Goal: Task Accomplishment & Management: Manage account settings

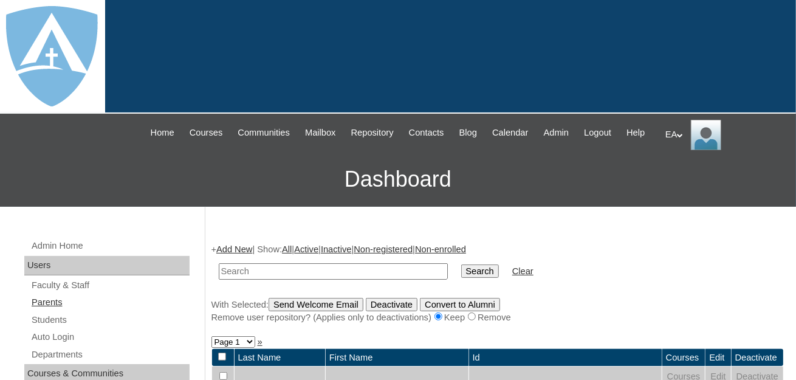
click at [60, 310] on link "Parents" at bounding box center [109, 302] width 159 height 15
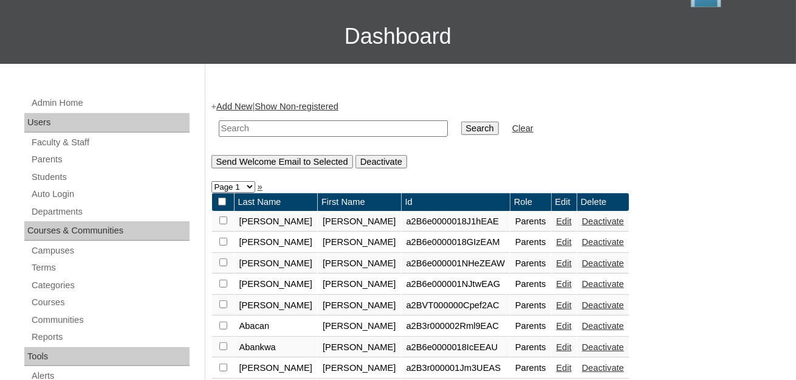
scroll to position [182, 0]
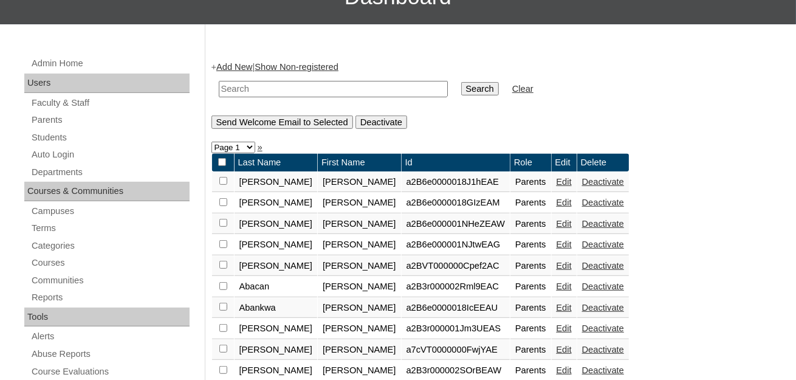
click at [262, 97] on input "text" at bounding box center [333, 89] width 229 height 16
type input "Letonya"
click at [461, 95] on input "Search" at bounding box center [480, 88] width 38 height 13
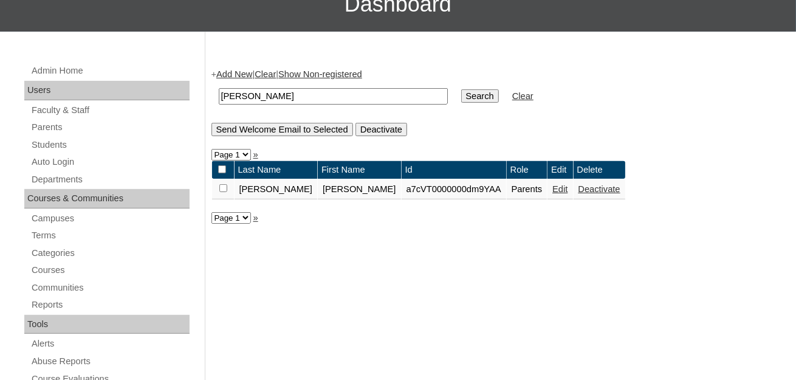
scroll to position [182, 0]
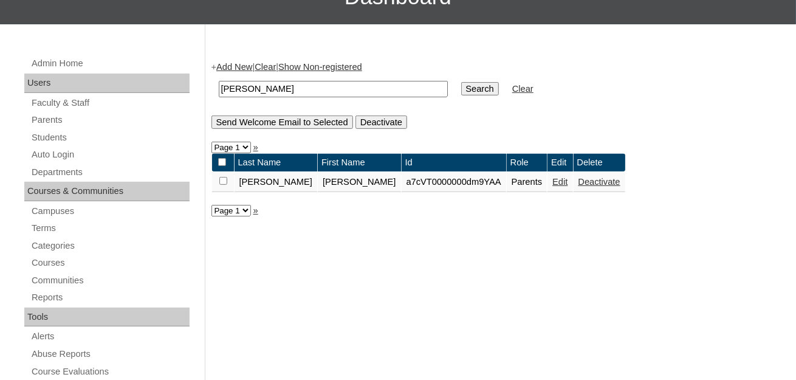
click at [553, 187] on link "Edit" at bounding box center [560, 182] width 15 height 10
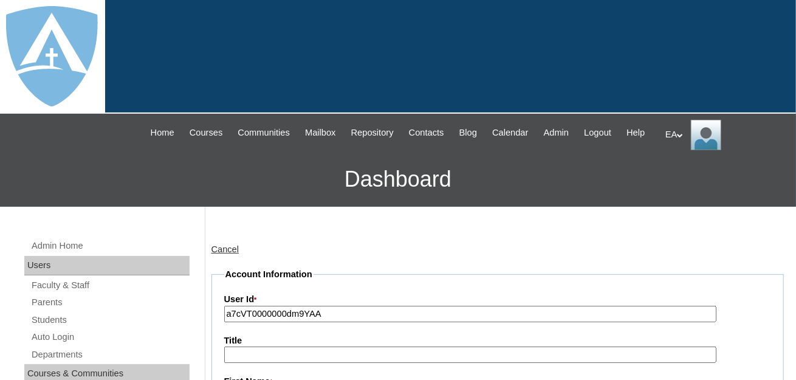
scroll to position [122, 0]
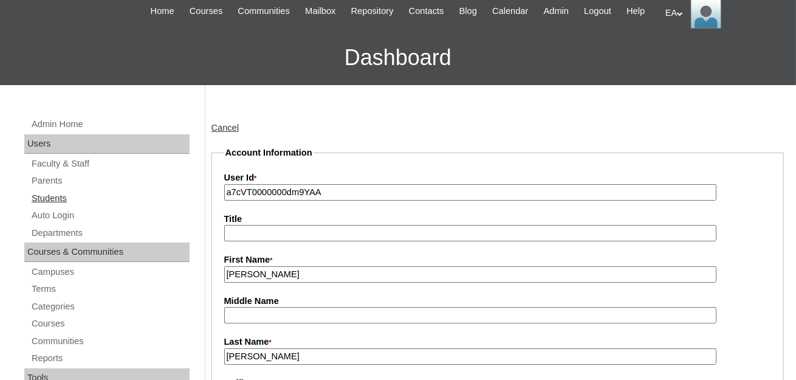
click at [61, 206] on link "Students" at bounding box center [109, 198] width 159 height 15
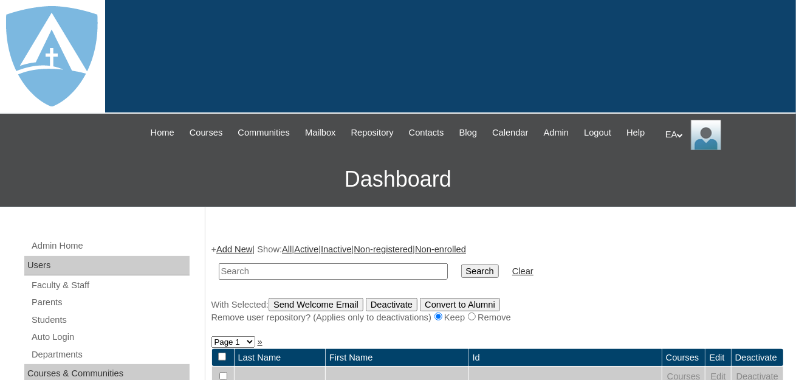
click at [293, 280] on input "text" at bounding box center [333, 271] width 229 height 16
type input "Kailani"
click at [461, 278] on input "Search" at bounding box center [480, 270] width 38 height 13
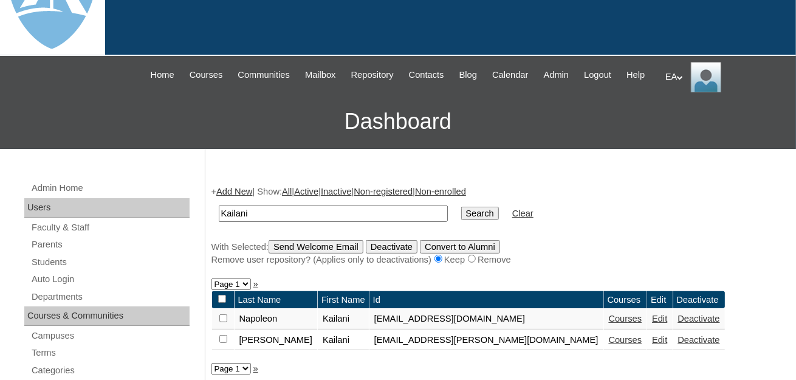
scroll to position [182, 0]
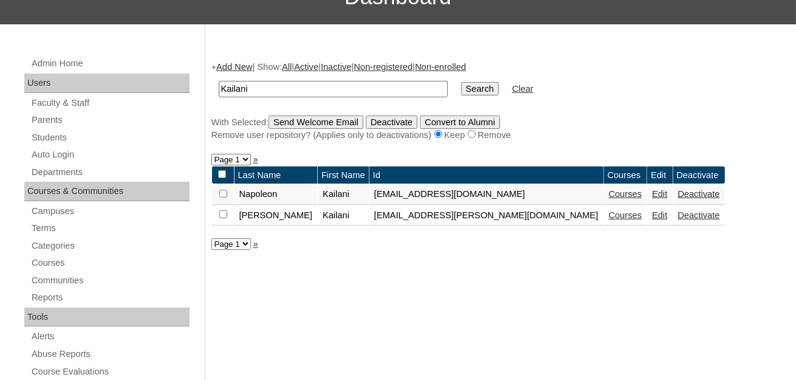
click at [652, 220] on link "Edit" at bounding box center [659, 215] width 15 height 10
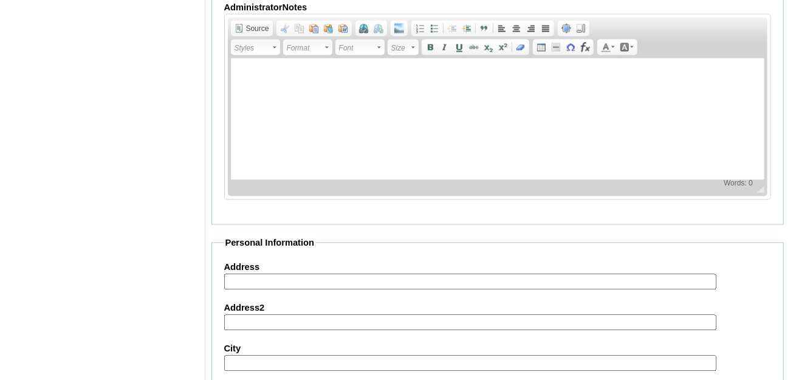
scroll to position [1033, 0]
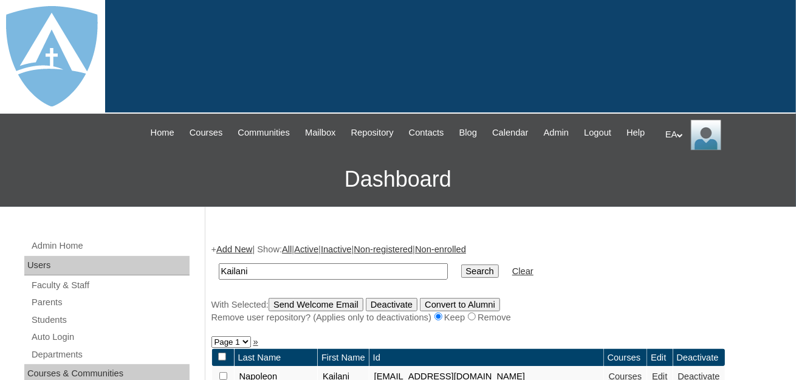
click at [677, 131] on div "EA My Profile My Settings Logout" at bounding box center [725, 135] width 119 height 30
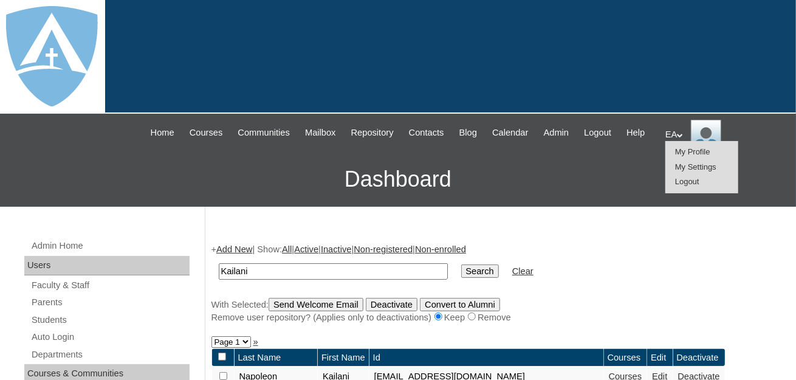
click at [689, 177] on span "Logout" at bounding box center [687, 181] width 24 height 9
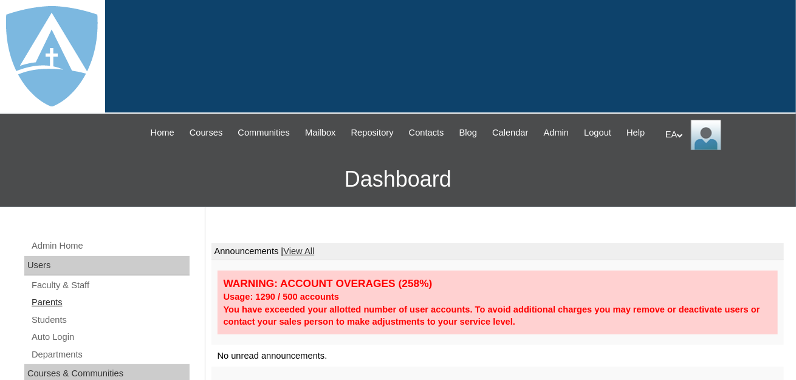
click at [50, 310] on link "Parents" at bounding box center [109, 302] width 159 height 15
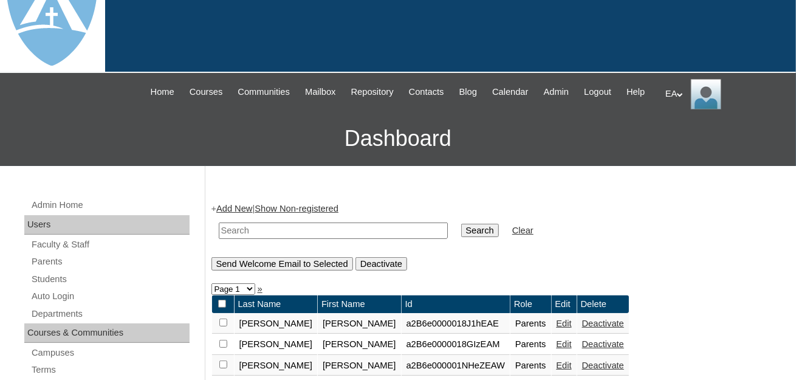
scroll to position [61, 0]
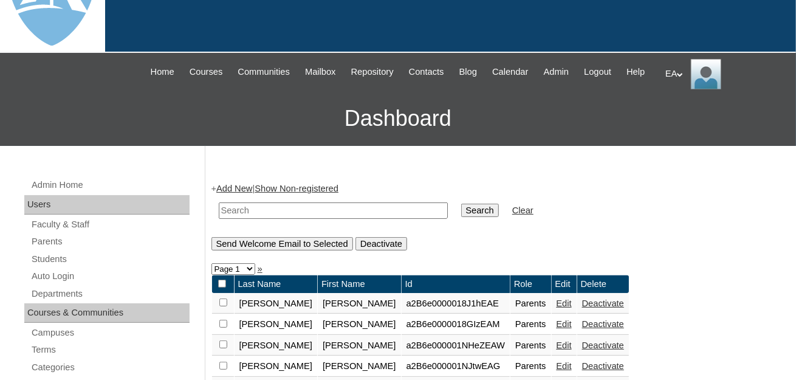
click at [295, 219] on input "text" at bounding box center [333, 210] width 229 height 16
type input "[PERSON_NAME]"
click at [461, 217] on input "Search" at bounding box center [480, 210] width 38 height 13
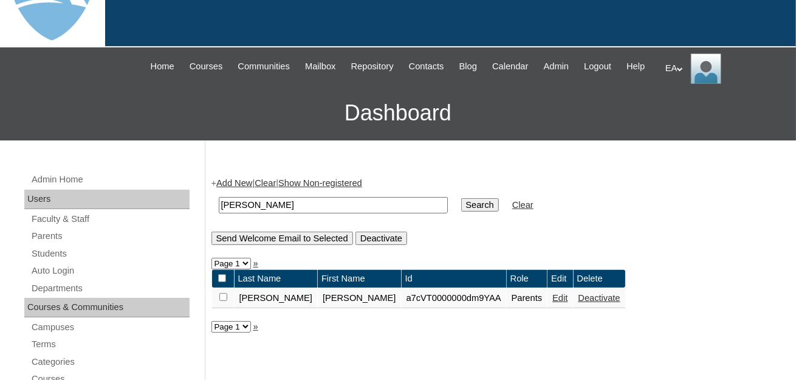
scroll to position [182, 0]
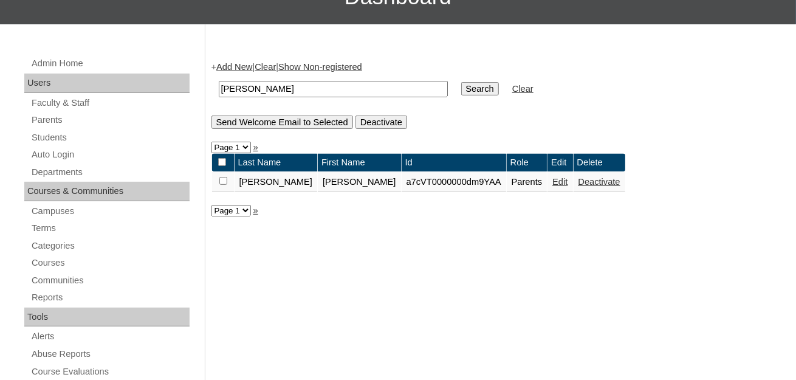
click at [553, 187] on link "Edit" at bounding box center [560, 182] width 15 height 10
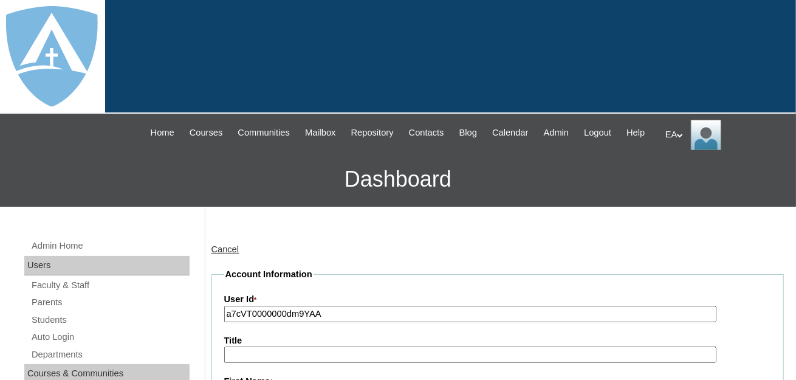
type input "primarystudentEA"
click at [677, 135] on div "EA My Profile My Settings Logout" at bounding box center [725, 135] width 119 height 30
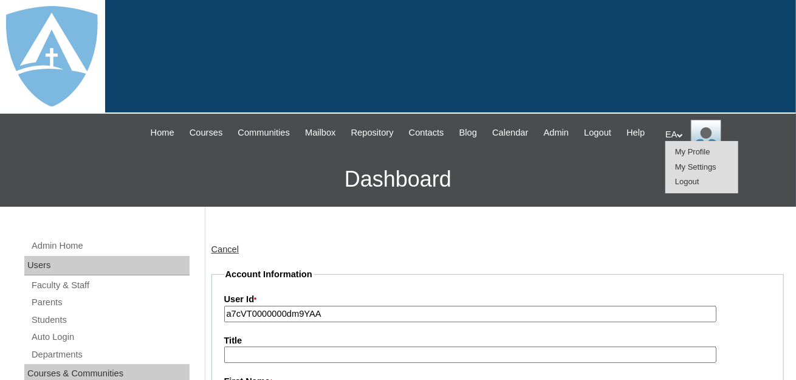
click at [678, 184] on span "Logout" at bounding box center [687, 181] width 24 height 9
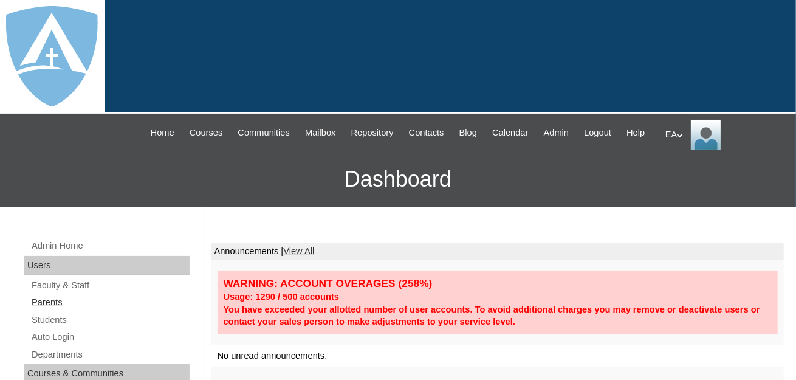
click at [57, 310] on link "Parents" at bounding box center [109, 302] width 159 height 15
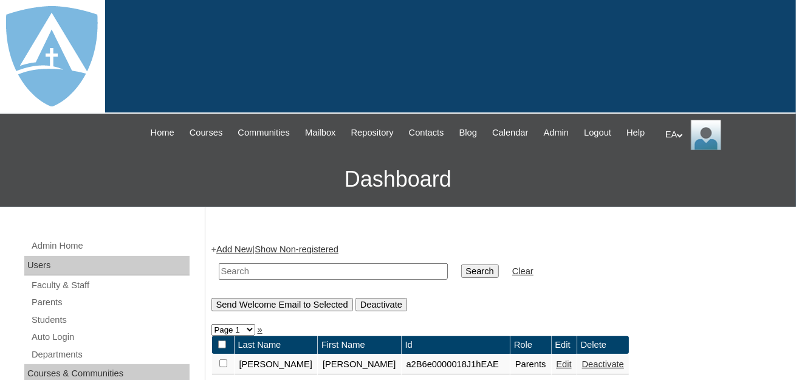
click at [232, 280] on input "text" at bounding box center [333, 271] width 229 height 16
type input "[PERSON_NAME]"
click at [461, 278] on input "Search" at bounding box center [480, 270] width 38 height 13
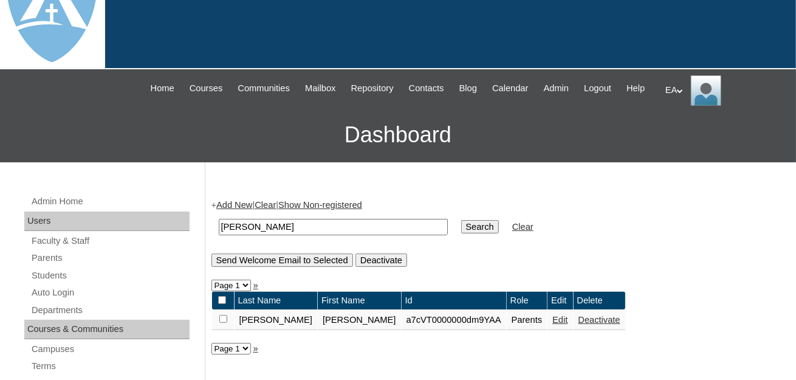
scroll to position [61, 0]
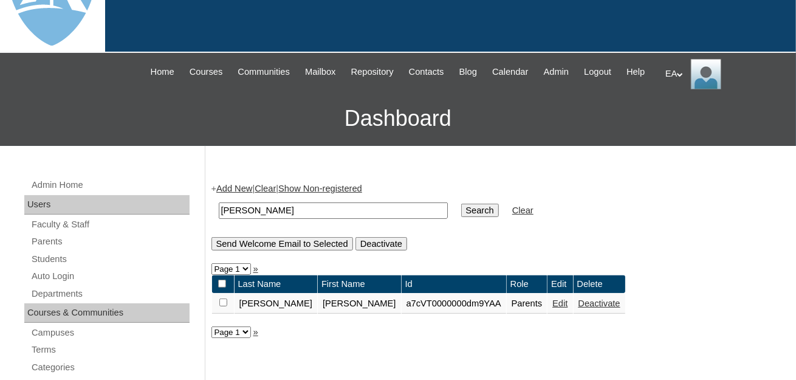
click at [553, 308] on link "Edit" at bounding box center [560, 303] width 15 height 10
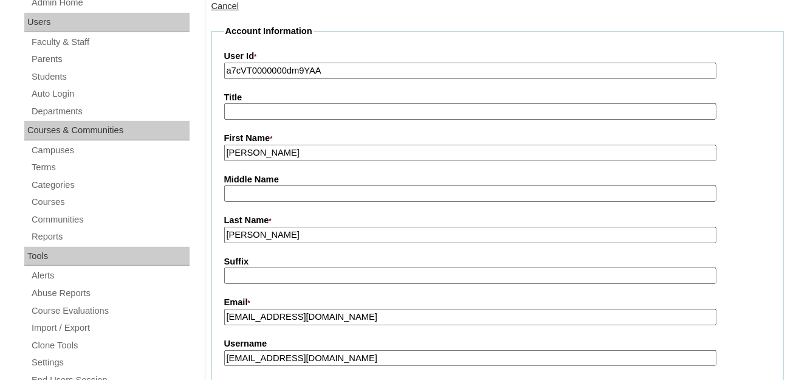
scroll to position [365, 0]
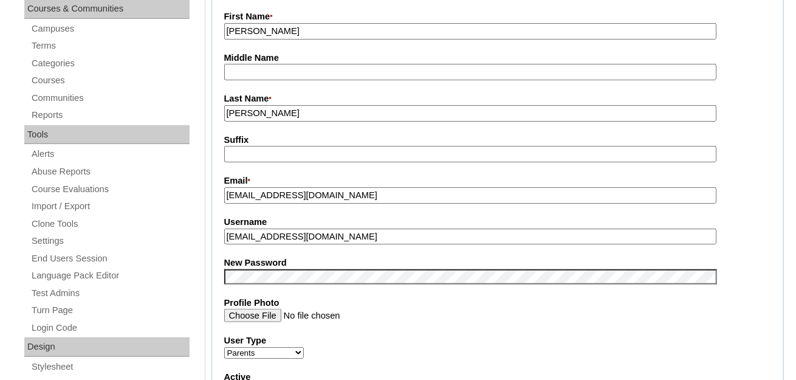
drag, startPoint x: 359, startPoint y: 243, endPoint x: 213, endPoint y: 243, distance: 145.9
click at [213, 243] on fieldset "Account Information User Id * a7cVT0000000dm9YAA Title First Name * Letonya Mid…" at bounding box center [498, 266] width 573 height 727
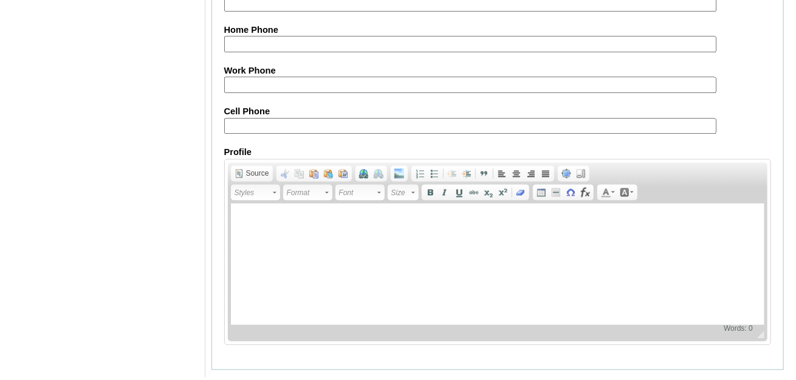
scroll to position [1278, 0]
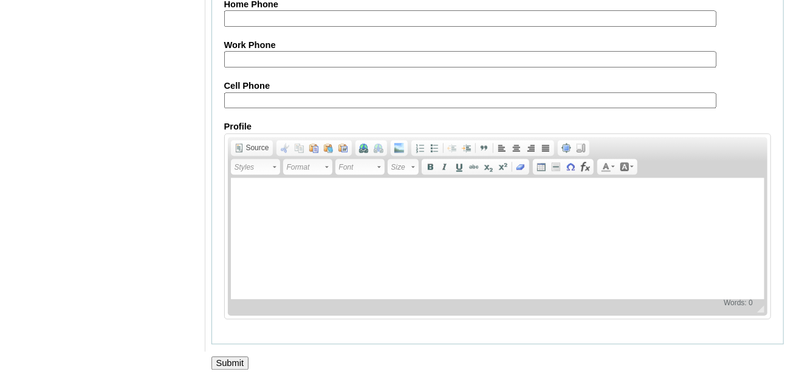
click at [237, 359] on input "Submit" at bounding box center [231, 362] width 38 height 13
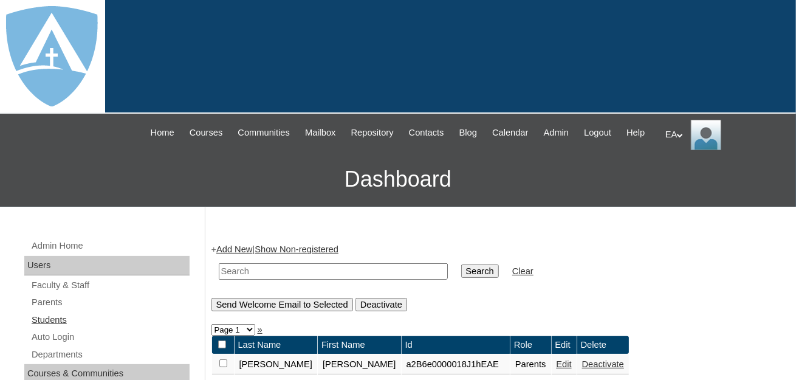
click at [44, 328] on link "Students" at bounding box center [109, 319] width 159 height 15
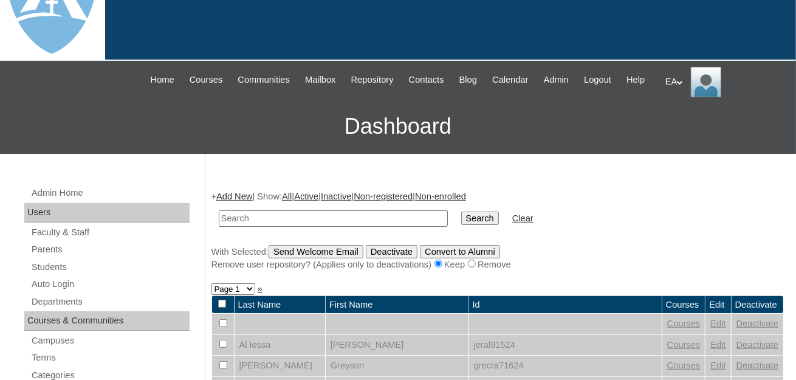
scroll to position [122, 0]
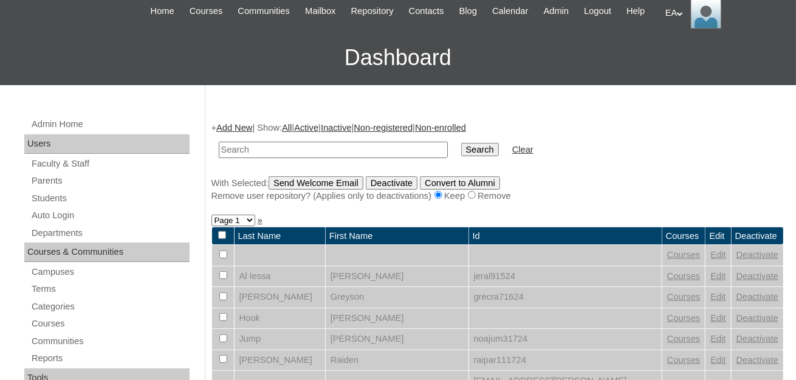
click at [324, 158] on input "text" at bounding box center [333, 150] width 229 height 16
type input "kailani"
click at [461, 156] on input "Search" at bounding box center [480, 149] width 38 height 13
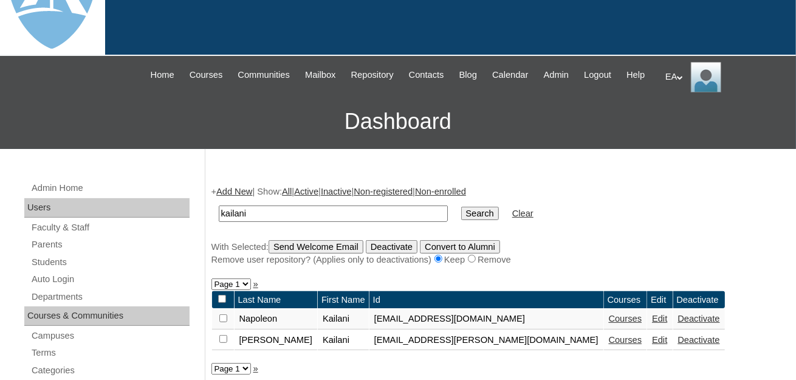
scroll to position [243, 0]
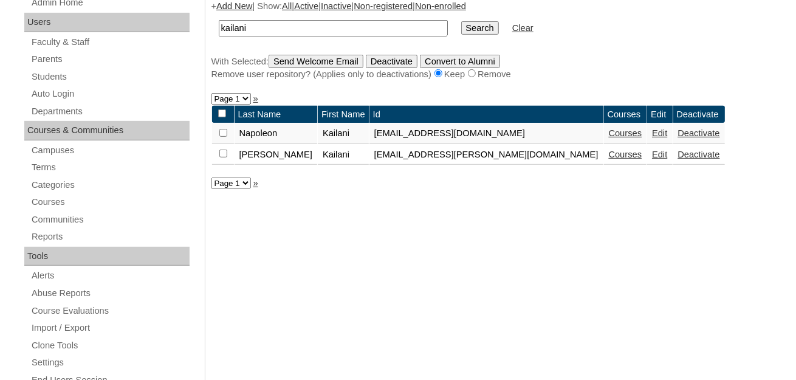
click at [647, 165] on td "Edit" at bounding box center [659, 155] width 25 height 21
click at [652, 159] on link "Edit" at bounding box center [659, 155] width 15 height 10
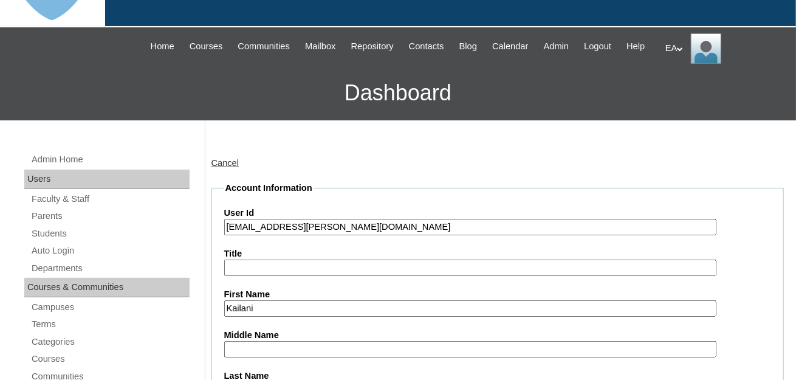
scroll to position [303, 0]
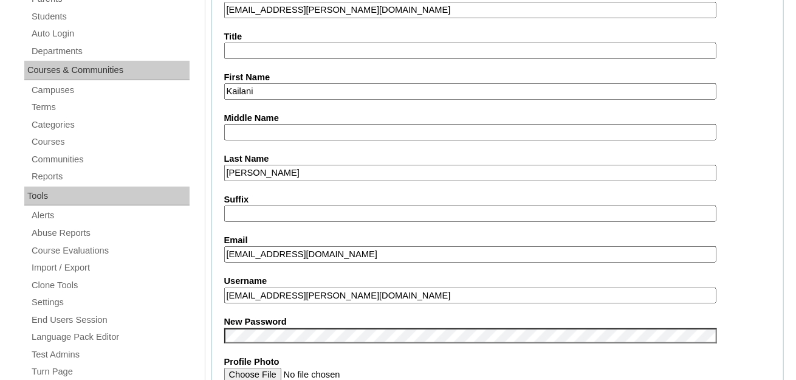
drag, startPoint x: 393, startPoint y: 300, endPoint x: 222, endPoint y: 303, distance: 171.4
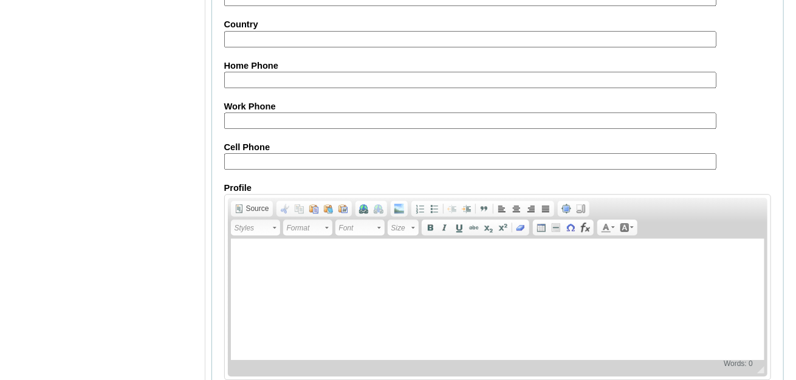
scroll to position [1527, 0]
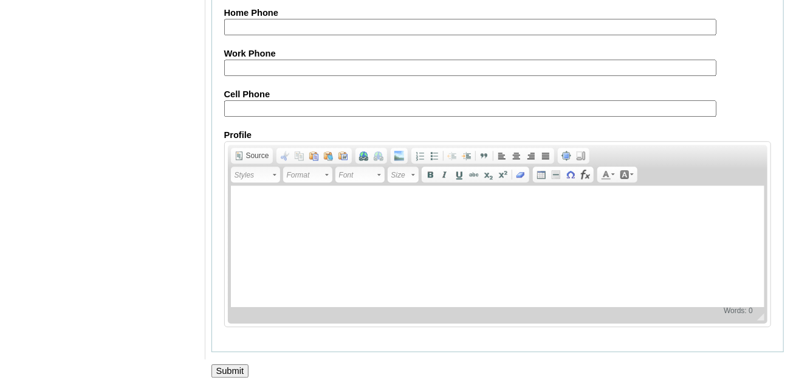
click at [236, 364] on input "Submit" at bounding box center [231, 370] width 38 height 13
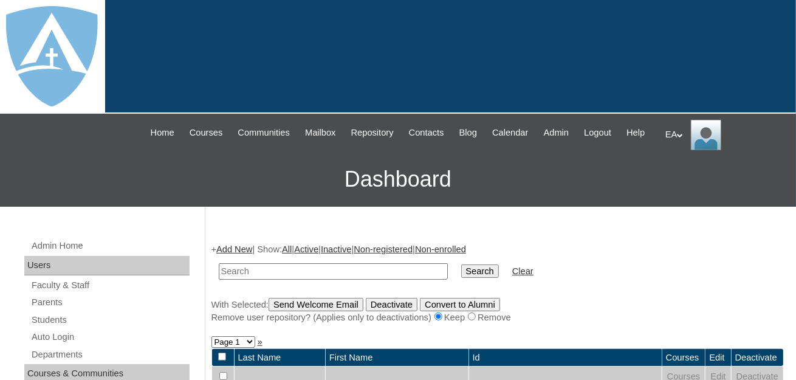
click at [680, 131] on div "EA My Profile My Settings Logout" at bounding box center [725, 135] width 119 height 30
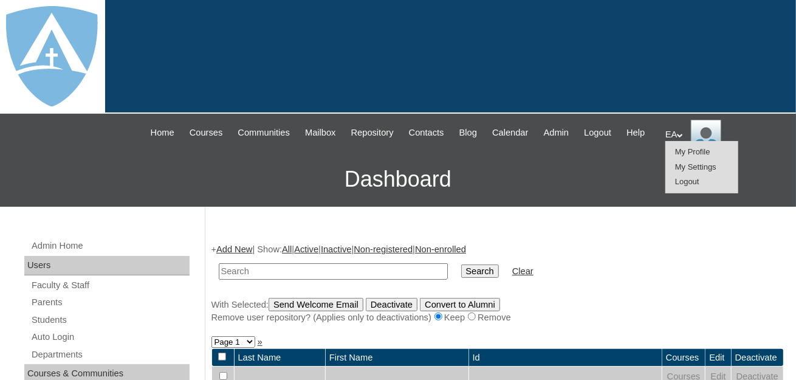
click at [678, 182] on span "Logout" at bounding box center [687, 181] width 24 height 9
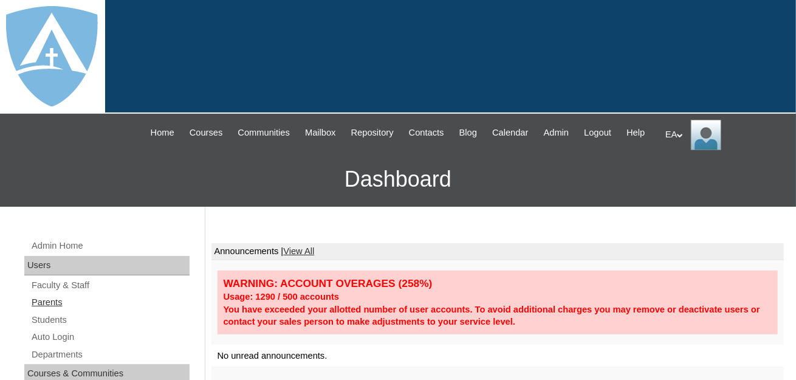
click at [44, 310] on link "Parents" at bounding box center [109, 302] width 159 height 15
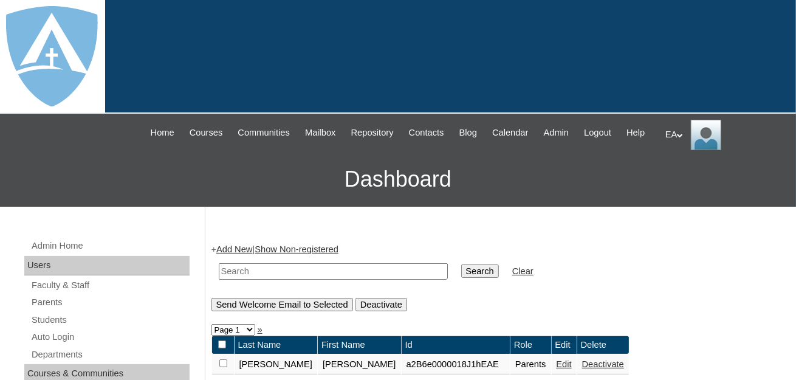
click at [226, 280] on input "text" at bounding box center [333, 271] width 229 height 16
type input "[PERSON_NAME]"
click at [461, 278] on input "Search" at bounding box center [480, 270] width 38 height 13
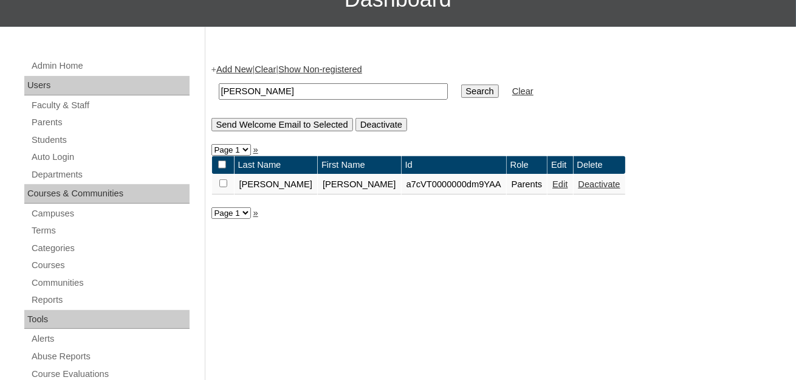
scroll to position [182, 0]
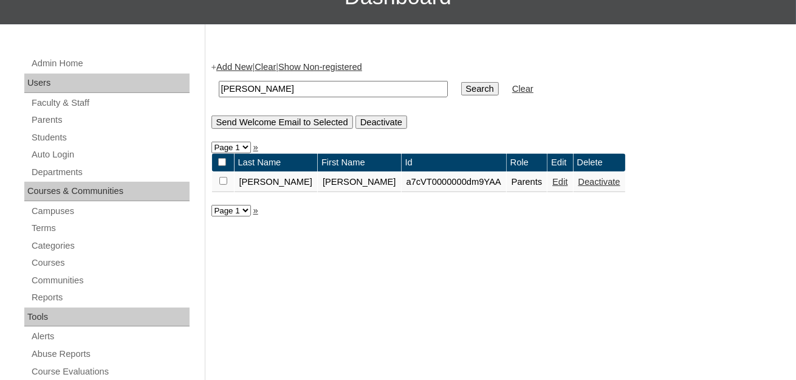
click at [553, 187] on link "Edit" at bounding box center [560, 182] width 15 height 10
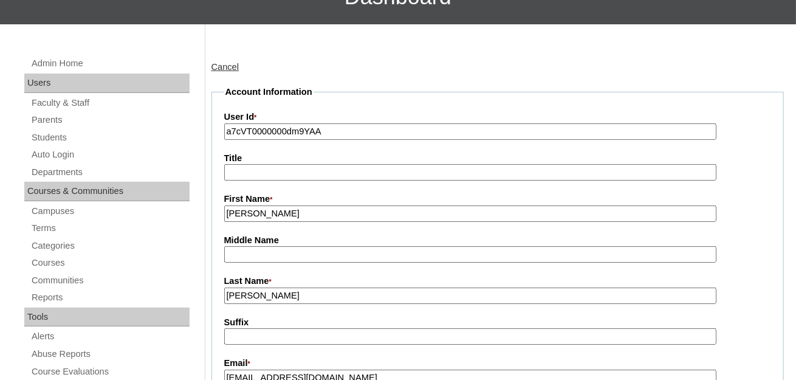
scroll to position [365, 0]
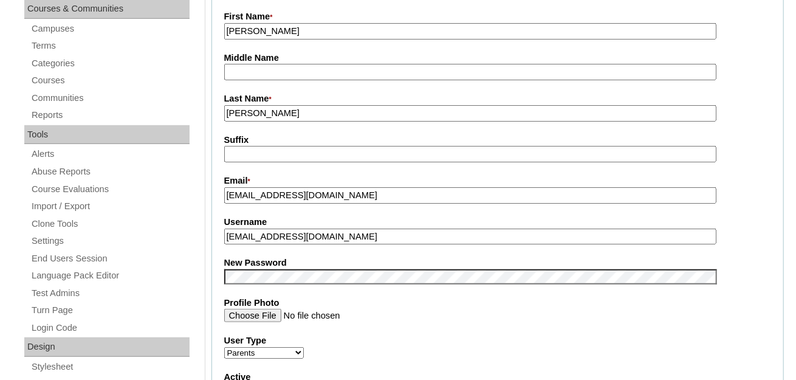
click at [239, 245] on input "[EMAIL_ADDRESS][DOMAIN_NAME]" at bounding box center [470, 237] width 492 height 16
drag, startPoint x: 357, startPoint y: 241, endPoint x: 221, endPoint y: 246, distance: 136.2
click at [221, 246] on fieldset "Account Information User Id * a7cVT0000000dm9YAA Title First Name * [PERSON_NAM…" at bounding box center [498, 266] width 573 height 727
type input "mrs.letonyatisdell@gmail.com"
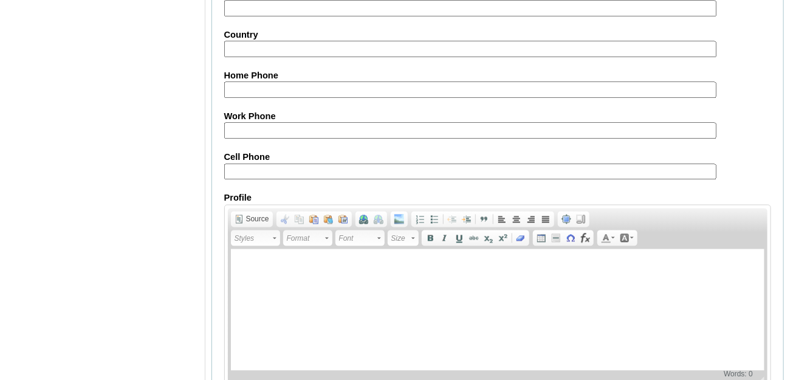
scroll to position [1278, 0]
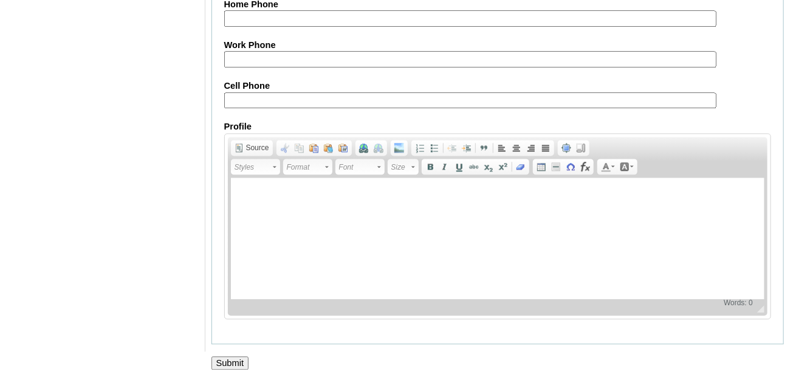
click at [230, 365] on input "Submit" at bounding box center [231, 362] width 38 height 13
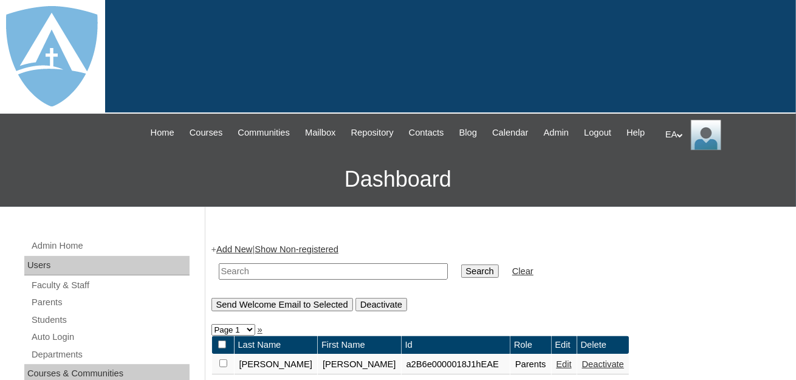
click at [672, 134] on div "EA My Profile My Settings Logout" at bounding box center [725, 135] width 119 height 30
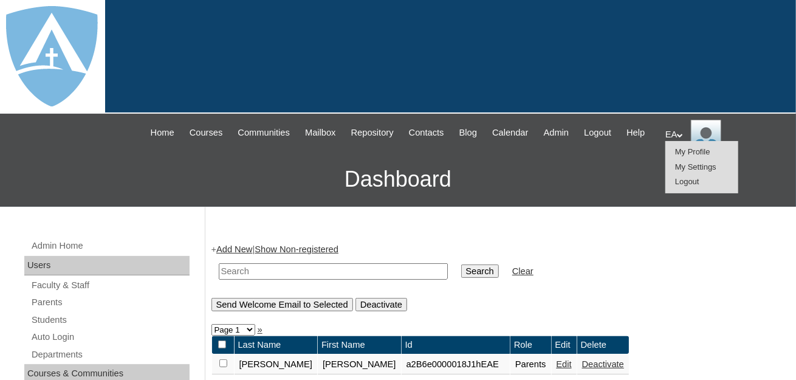
click at [683, 179] on span "Logout" at bounding box center [687, 181] width 24 height 9
